Goal: Task Accomplishment & Management: Use online tool/utility

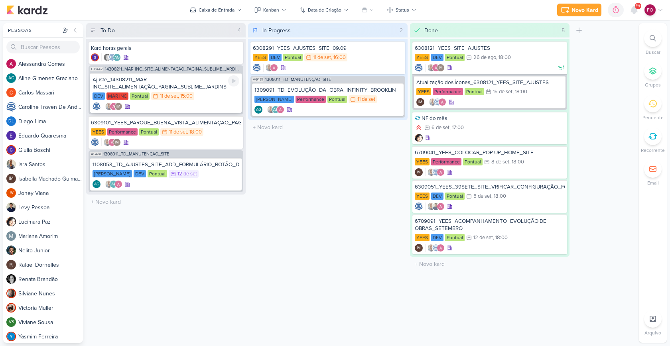
click at [216, 99] on div "DEV MAR INC Pontual 11/9 [DATE] 15:00" at bounding box center [166, 96] width 147 height 9
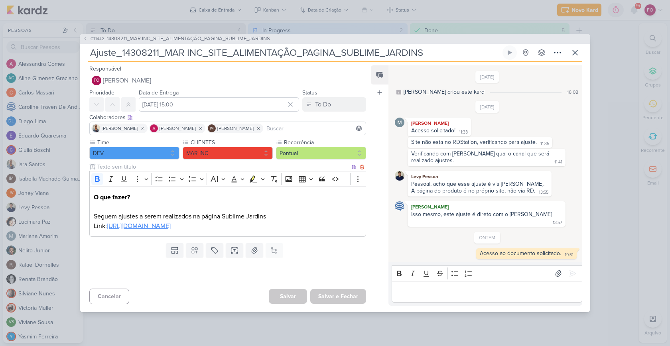
click at [171, 230] on link "[URL][DOMAIN_NAME]" at bounding box center [139, 226] width 64 height 8
click at [577, 55] on icon at bounding box center [575, 53] width 10 height 10
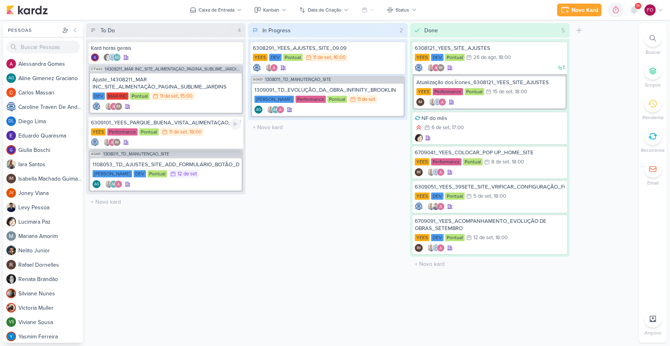
click at [210, 138] on div "IM" at bounding box center [166, 142] width 150 height 8
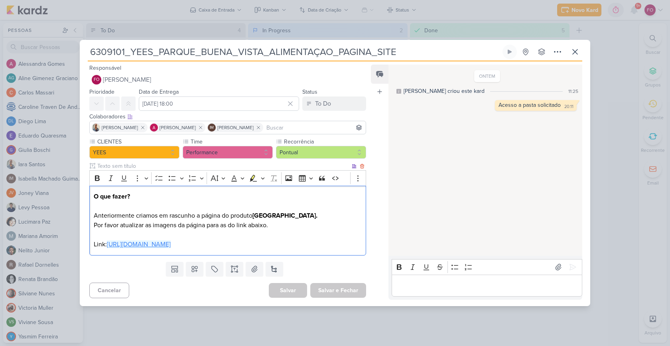
click at [171, 245] on link "[URL][DOMAIN_NAME]" at bounding box center [139, 244] width 64 height 8
click at [510, 53] on icon at bounding box center [509, 52] width 6 height 6
click at [509, 53] on icon at bounding box center [510, 52] width 4 height 4
click at [458, 286] on p "Editor editing area: main" at bounding box center [487, 286] width 182 height 10
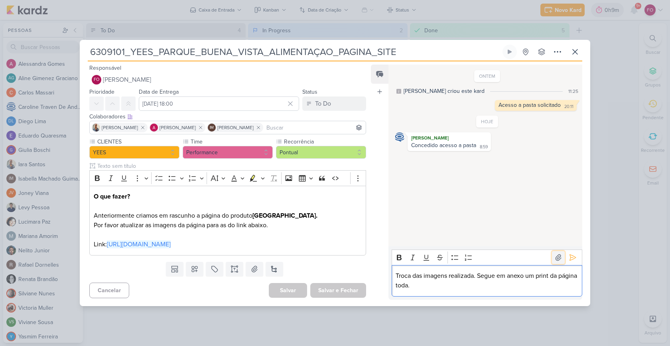
click at [556, 257] on icon at bounding box center [558, 258] width 6 height 6
click at [569, 257] on icon at bounding box center [573, 258] width 8 height 8
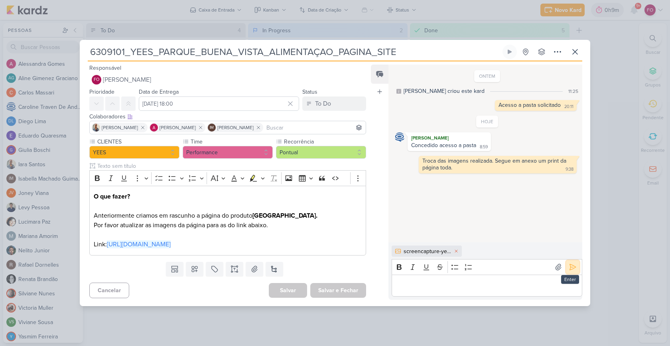
click at [570, 268] on icon at bounding box center [573, 267] width 8 height 8
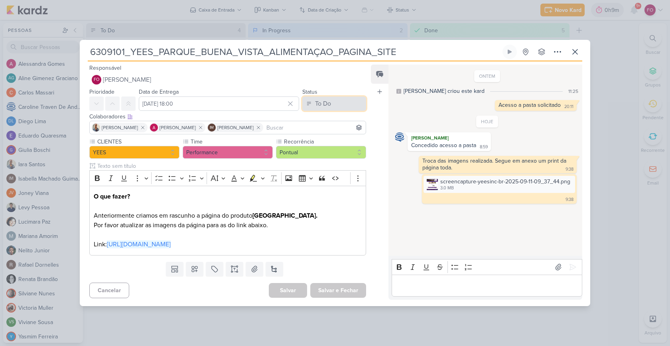
click at [331, 102] on button "To Do" at bounding box center [334, 103] width 64 height 14
click at [320, 145] on div "Done" at bounding box center [318, 148] width 14 height 8
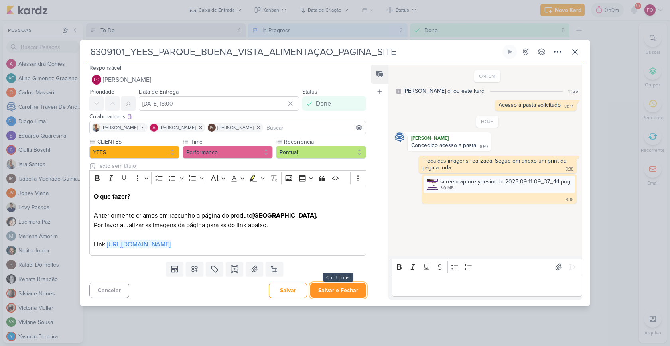
click at [327, 290] on button "Salvar e Fechar" at bounding box center [338, 290] width 56 height 15
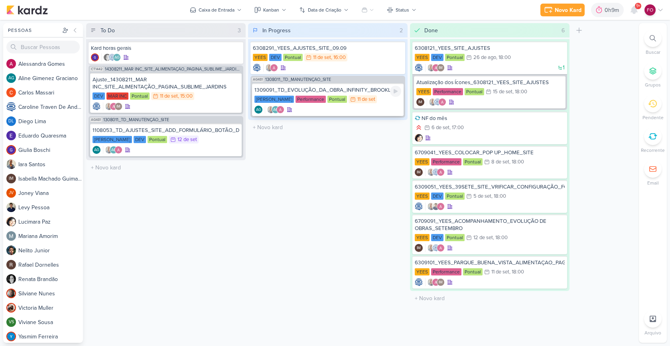
click at [382, 104] on div "[PERSON_NAME] Performance Pontual 11/9 [DATE]" at bounding box center [327, 99] width 147 height 9
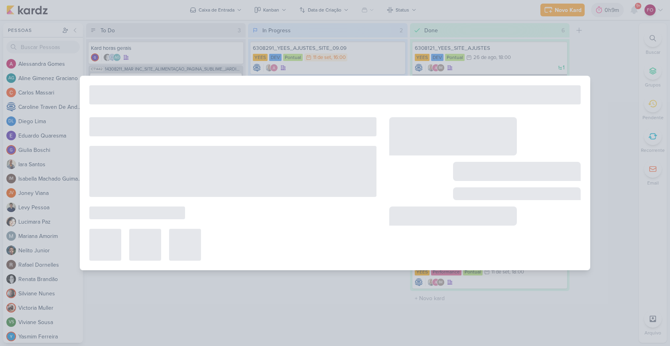
type input "1309091_TD_EVOLUÇÃO_DA_OBRA_INFINITY_BROOKLIN"
type input "11 de setembro de 2025 às 23:59"
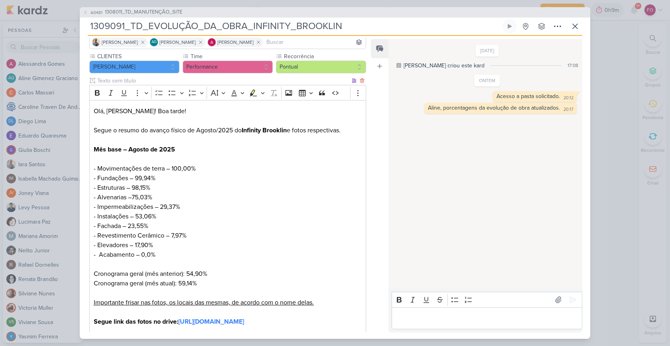
scroll to position [102, 0]
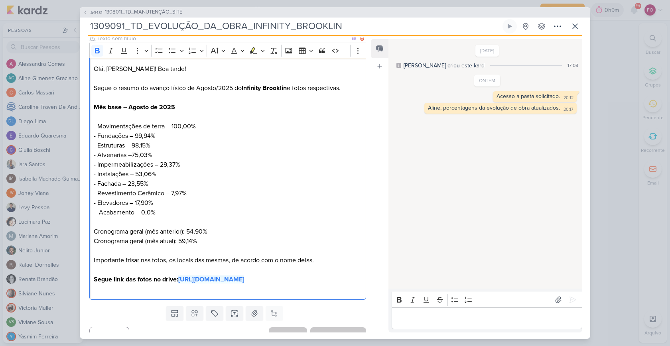
click at [208, 283] on strong "[URL][DOMAIN_NAME]" at bounding box center [211, 280] width 66 height 8
click at [578, 26] on icon at bounding box center [575, 27] width 10 height 10
